Goal: Transaction & Acquisition: Purchase product/service

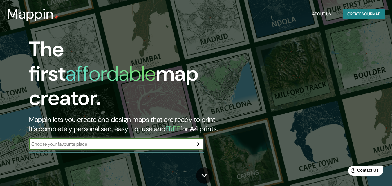
click at [360, 12] on button "Create your map" at bounding box center [364, 14] width 42 height 11
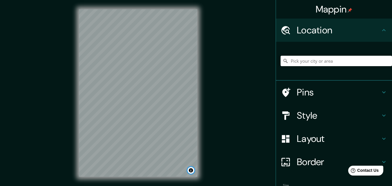
click at [190, 172] on button "Toggle attribution" at bounding box center [191, 170] width 7 height 7
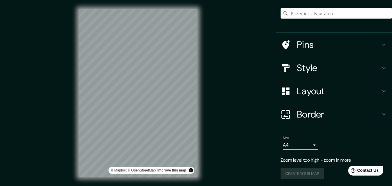
click at [308, 145] on body "Mappin Location Pins Style Layout Border Choose a border. Hint : you can make l…" at bounding box center [196, 93] width 392 height 186
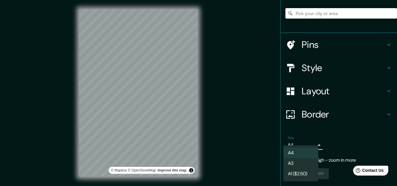
click at [308, 145] on div at bounding box center [198, 93] width 397 height 186
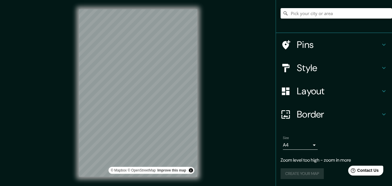
click at [315, 145] on div "A4 A3 A1 ($2.50)" at bounding box center [196, 93] width 392 height 186
click at [191, 171] on button "Toggle attribution" at bounding box center [191, 170] width 7 height 7
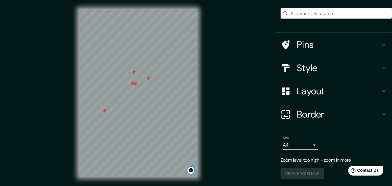
scroll to position [0, 0]
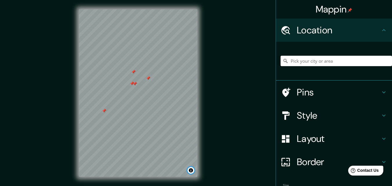
click at [192, 171] on button "Toggle attribution" at bounding box center [191, 170] width 7 height 7
click at [140, 169] on link "© OpenStreetMap" at bounding box center [142, 170] width 28 height 4
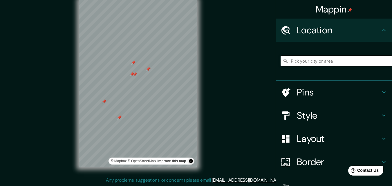
click at [3, 1] on div "Mappin Location Pins Style Layout Border Choose a border. Hint : you can make l…" at bounding box center [196, 88] width 392 height 195
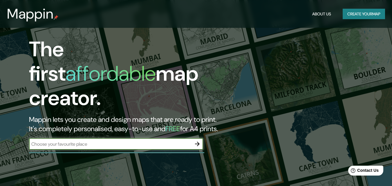
scroll to position [29, 0]
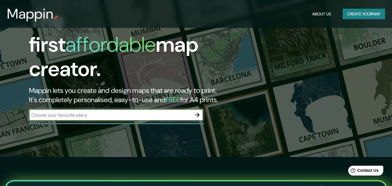
click at [52, 112] on input "text" at bounding box center [110, 115] width 163 height 7
type input "ee.uu"
click at [198, 112] on icon "button" at bounding box center [197, 115] width 7 height 7
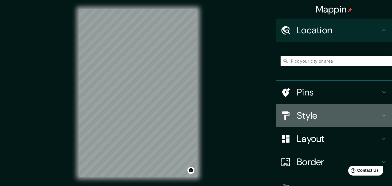
click at [376, 116] on h4 "Style" at bounding box center [339, 116] width 84 height 12
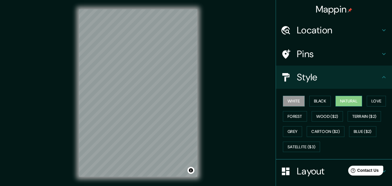
click at [348, 104] on button "Natural" at bounding box center [349, 101] width 27 height 11
click at [355, 114] on button "Terrain ($2)" at bounding box center [365, 116] width 34 height 11
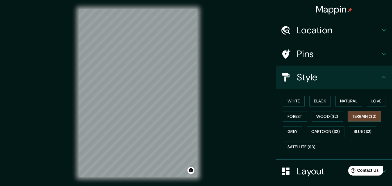
click at [203, 107] on div "© Mapbox © OpenStreetMap Improve this map" at bounding box center [138, 93] width 137 height 186
click at [383, 55] on icon at bounding box center [384, 54] width 3 height 2
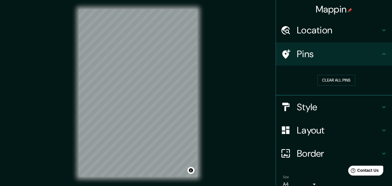
click at [381, 55] on icon at bounding box center [384, 54] width 7 height 7
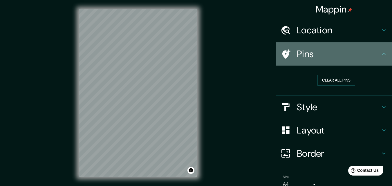
click at [381, 55] on icon at bounding box center [384, 54] width 7 height 7
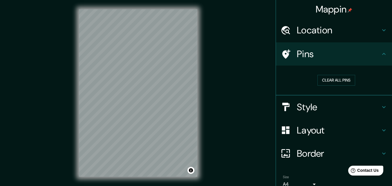
click at [381, 33] on icon at bounding box center [384, 30] width 7 height 7
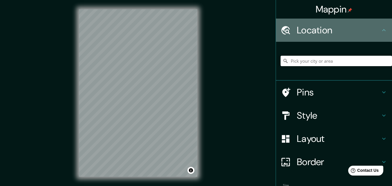
click at [381, 33] on icon at bounding box center [384, 30] width 7 height 7
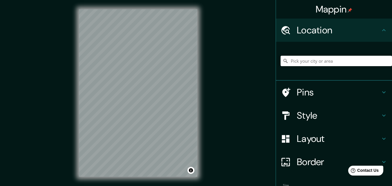
click at [376, 114] on h4 "Style" at bounding box center [339, 116] width 84 height 12
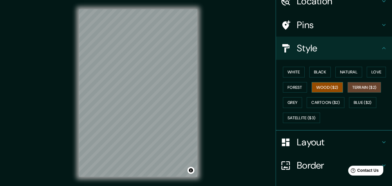
scroll to position [58, 0]
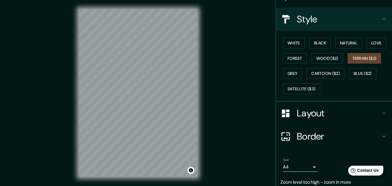
click at [376, 114] on h4 "Layout" at bounding box center [339, 113] width 84 height 12
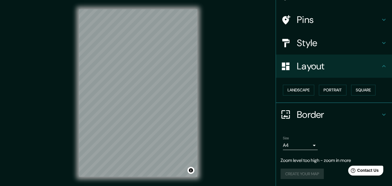
scroll to position [34, 0]
click at [290, 88] on button "Landscape" at bounding box center [298, 90] width 31 height 11
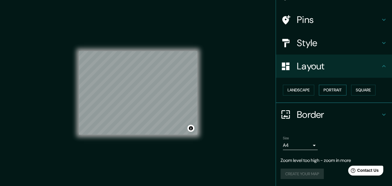
click at [324, 94] on button "Portrait" at bounding box center [333, 90] width 28 height 11
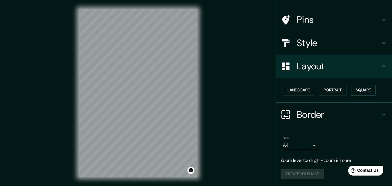
click at [365, 90] on button "Square" at bounding box center [363, 90] width 24 height 11
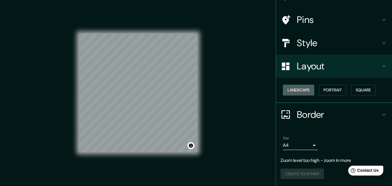
click at [295, 88] on button "Landscape" at bounding box center [298, 90] width 31 height 11
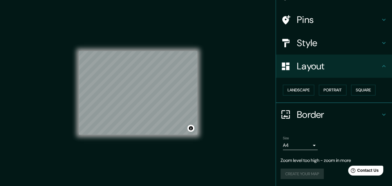
scroll to position [9, 0]
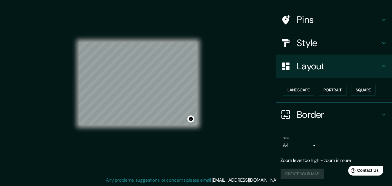
click at [374, 116] on h4 "Border" at bounding box center [339, 115] width 84 height 12
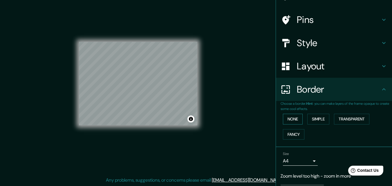
click at [288, 119] on button "None" at bounding box center [293, 119] width 20 height 11
click at [310, 119] on button "Simple" at bounding box center [319, 119] width 22 height 11
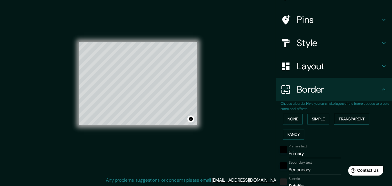
click at [334, 121] on button "Transparent" at bounding box center [351, 119] width 35 height 11
click at [291, 133] on button "Fancy" at bounding box center [293, 134] width 21 height 11
type input "163"
type input "33"
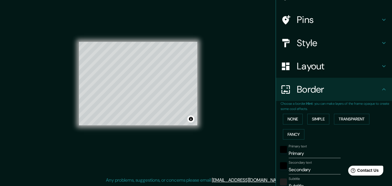
type input "33"
type input "16"
click at [289, 120] on button "None" at bounding box center [293, 119] width 20 height 11
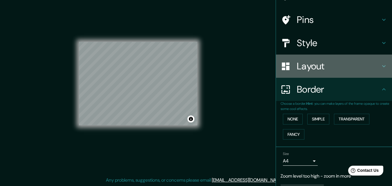
click at [362, 64] on h4 "Layout" at bounding box center [339, 66] width 84 height 12
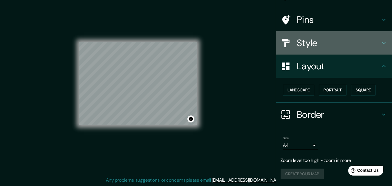
click at [367, 43] on h4 "Style" at bounding box center [339, 43] width 84 height 12
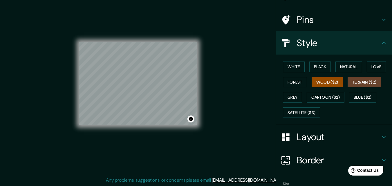
click at [327, 80] on button "Wood ($2)" at bounding box center [327, 82] width 31 height 11
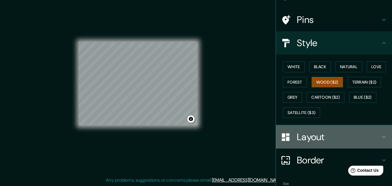
click at [387, 135] on div "Layout" at bounding box center [334, 136] width 116 height 23
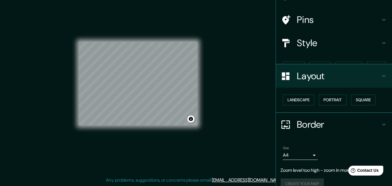
click at [383, 144] on div "Size A4 single" at bounding box center [334, 153] width 107 height 19
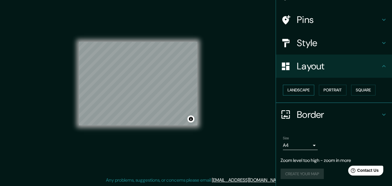
click at [283, 89] on button "Landscape" at bounding box center [298, 90] width 31 height 11
click at [288, 89] on button "Landscape" at bounding box center [298, 90] width 31 height 11
click at [325, 87] on button "Portrait" at bounding box center [333, 90] width 28 height 11
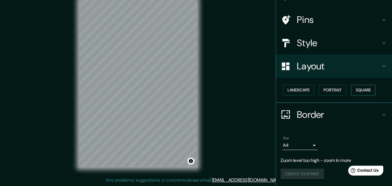
click at [359, 88] on button "Square" at bounding box center [363, 90] width 24 height 11
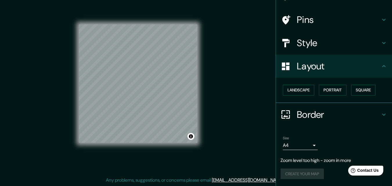
click at [347, 91] on div "Landscape [GEOGRAPHIC_DATA]" at bounding box center [337, 89] width 112 height 15
click at [319, 89] on button "Portrait" at bounding box center [333, 90] width 28 height 11
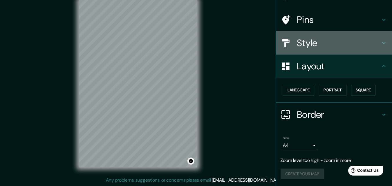
click at [329, 45] on h4 "Style" at bounding box center [339, 43] width 84 height 12
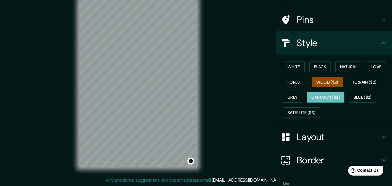
click at [320, 98] on button "Cartoon ($2)" at bounding box center [326, 97] width 38 height 11
click at [293, 99] on button "Grey" at bounding box center [292, 97] width 19 height 11
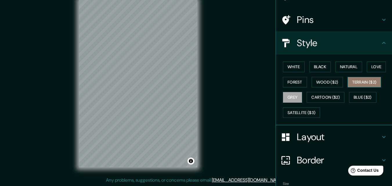
click at [364, 78] on button "Terrain ($2)" at bounding box center [365, 82] width 34 height 11
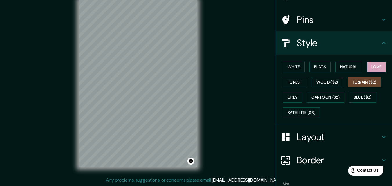
click at [371, 68] on button "Love" at bounding box center [376, 67] width 19 height 11
click at [297, 81] on button "Forest" at bounding box center [295, 82] width 24 height 11
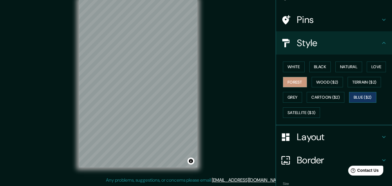
click at [358, 94] on button "Blue ($2)" at bounding box center [362, 97] width 27 height 11
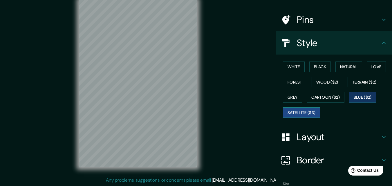
click at [292, 110] on button "Satellite ($3)" at bounding box center [301, 112] width 37 height 11
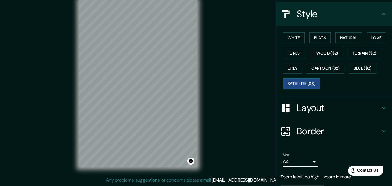
click at [359, 112] on h4 "Layout" at bounding box center [339, 108] width 84 height 12
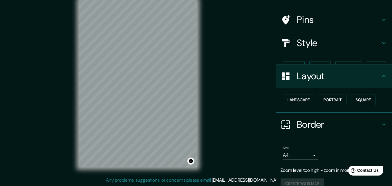
scroll to position [34, 0]
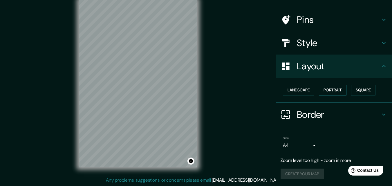
click at [326, 90] on button "Portrait" at bounding box center [333, 90] width 28 height 11
click at [288, 90] on button "Landscape" at bounding box center [298, 90] width 31 height 11
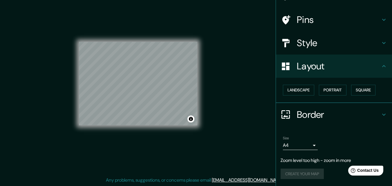
click at [315, 88] on div "Landscape [GEOGRAPHIC_DATA]" at bounding box center [337, 89] width 112 height 15
click at [319, 92] on button "Portrait" at bounding box center [333, 90] width 28 height 11
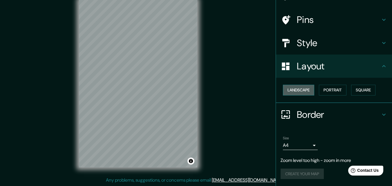
click at [306, 92] on button "Landscape" at bounding box center [298, 90] width 31 height 11
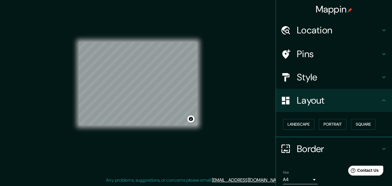
scroll to position [0, 0]
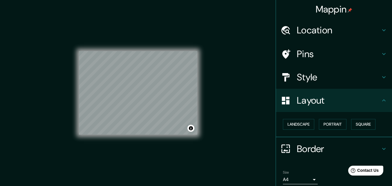
click at [371, 28] on h4 "Location" at bounding box center [339, 30] width 84 height 12
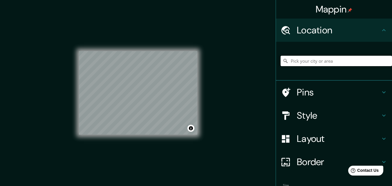
click at [308, 62] on input "Pick your city or area" at bounding box center [337, 61] width 112 height 10
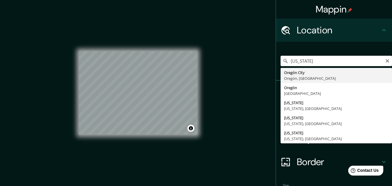
type input "[GEOGRAPHIC_DATA], [GEOGRAPHIC_DATA], [GEOGRAPHIC_DATA]"
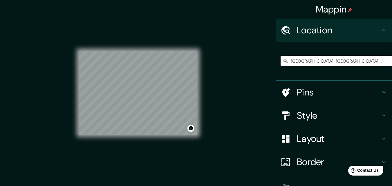
click at [310, 91] on h4 "Pins" at bounding box center [339, 93] width 84 height 12
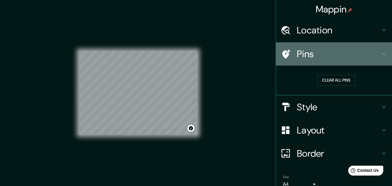
click at [285, 57] on icon at bounding box center [286, 54] width 10 height 10
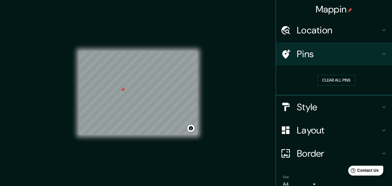
click at [299, 28] on h4 "Location" at bounding box center [339, 30] width 84 height 12
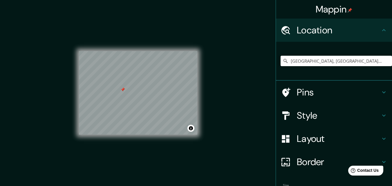
click at [289, 93] on div at bounding box center [289, 92] width 16 height 10
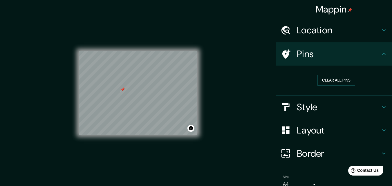
click at [299, 33] on h4 "Location" at bounding box center [339, 30] width 84 height 12
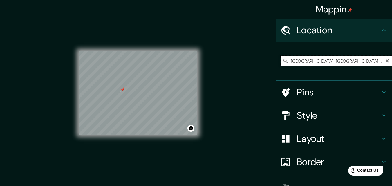
click at [290, 64] on input "[GEOGRAPHIC_DATA], [GEOGRAPHIC_DATA], [GEOGRAPHIC_DATA]" at bounding box center [337, 61] width 112 height 10
click at [385, 61] on icon "Clear" at bounding box center [387, 61] width 5 height 5
click at [287, 61] on input "Pick your city or area" at bounding box center [337, 61] width 112 height 10
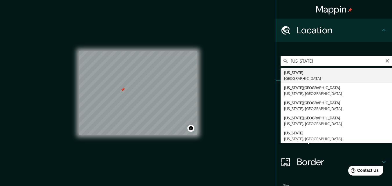
type input "[US_STATE][GEOGRAPHIC_DATA], [US_STATE], [GEOGRAPHIC_DATA]"
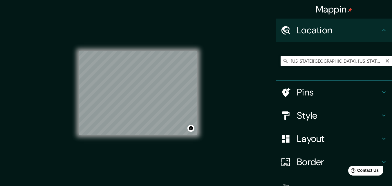
click at [284, 62] on icon at bounding box center [286, 61] width 4 height 4
click at [284, 61] on icon at bounding box center [286, 61] width 4 height 4
